Goal: Navigation & Orientation: Go to known website

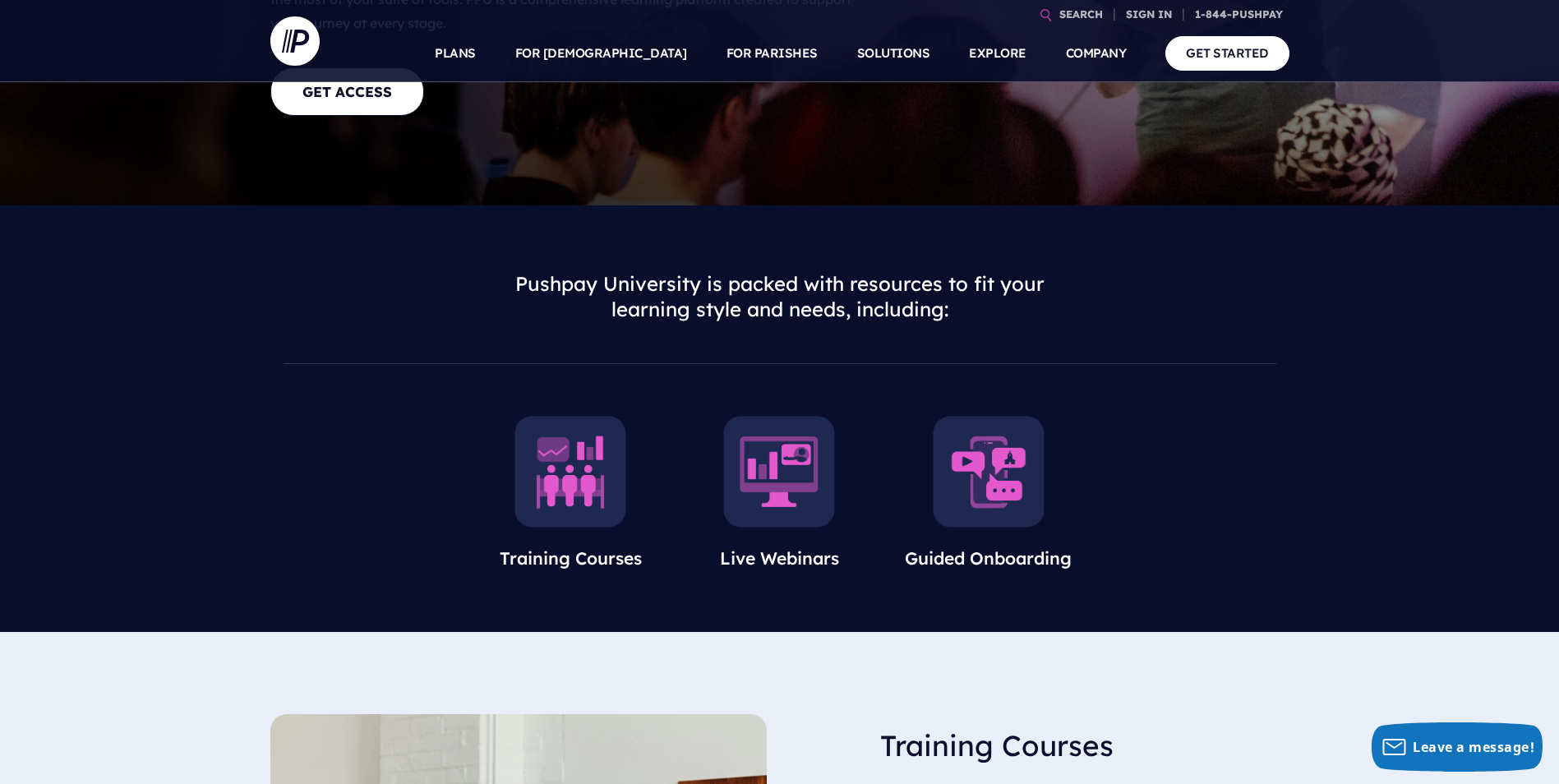
scroll to position [82, 0]
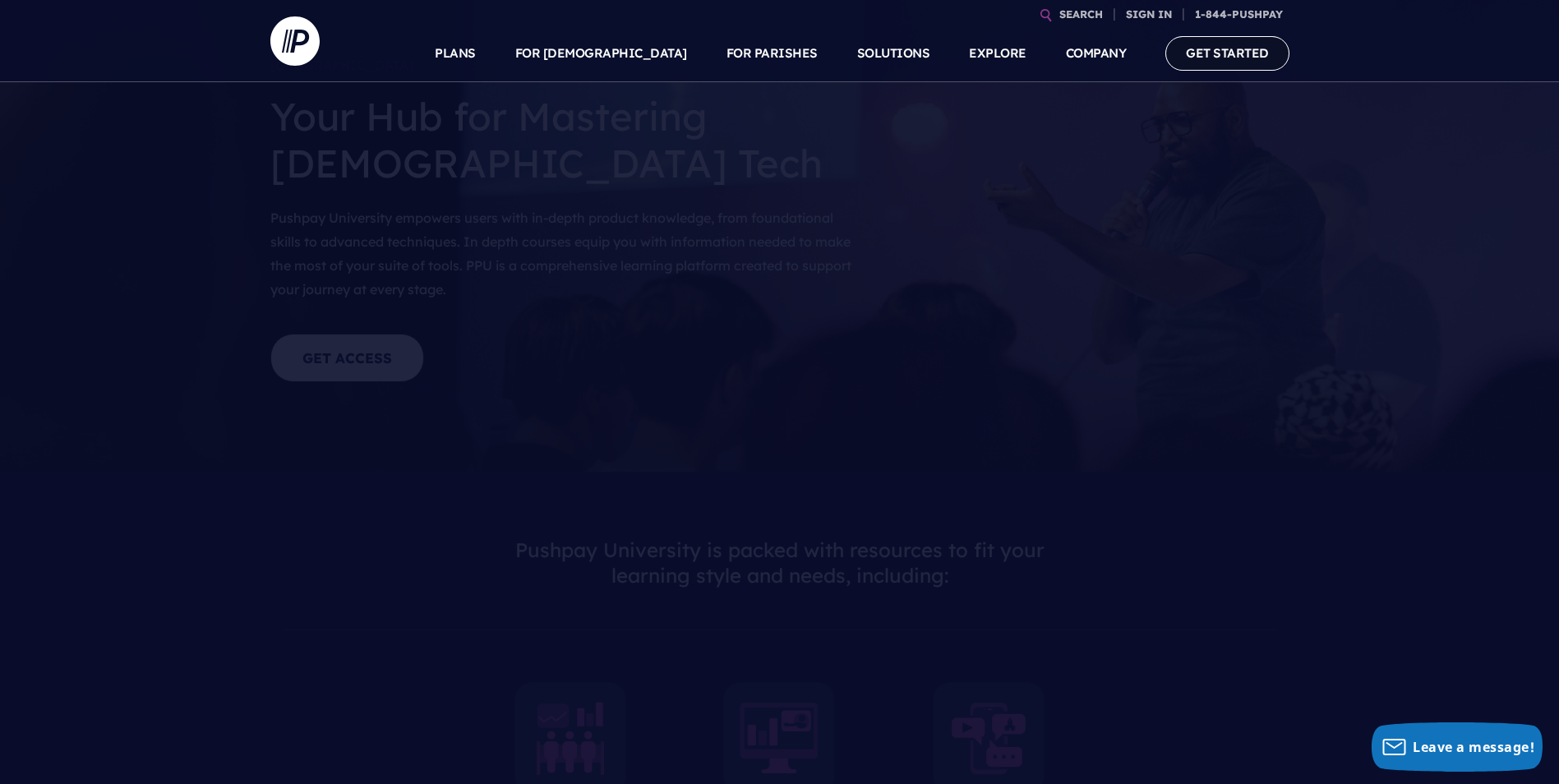
click at [1224, 50] on link "GET STARTED" at bounding box center [1227, 53] width 124 height 33
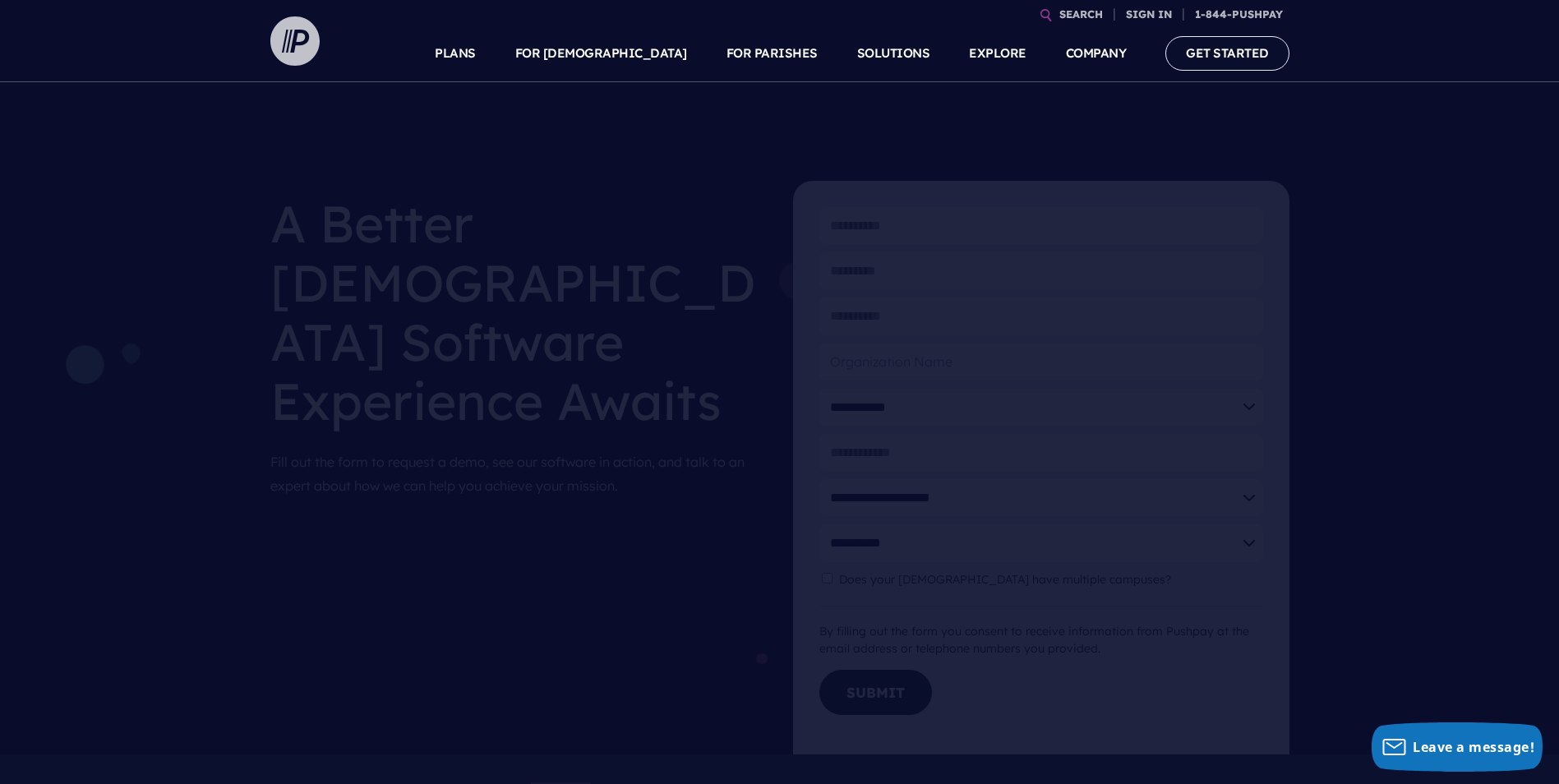
click at [318, 45] on img at bounding box center [294, 41] width 49 height 49
